Goal: Check status

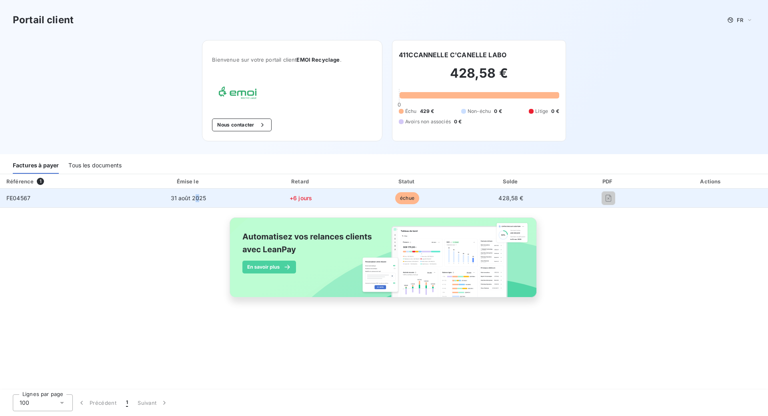
click at [196, 201] on span "31 août 2025" at bounding box center [189, 197] width 36 height 7
click at [509, 198] on span "428,58 €" at bounding box center [511, 197] width 25 height 7
